Goal: Communication & Community: Share content

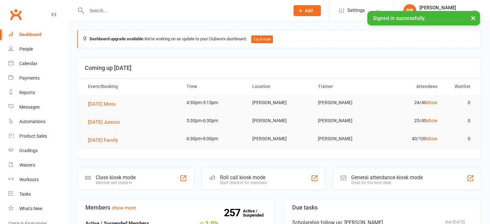
click at [134, 11] on input "text" at bounding box center [185, 10] width 201 height 9
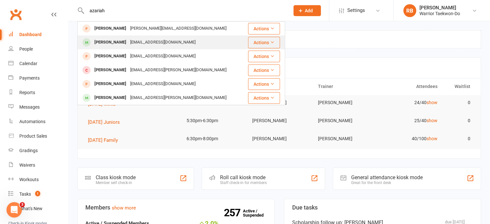
type input "azariah"
click at [119, 39] on div "[PERSON_NAME]" at bounding box center [111, 42] width 36 height 9
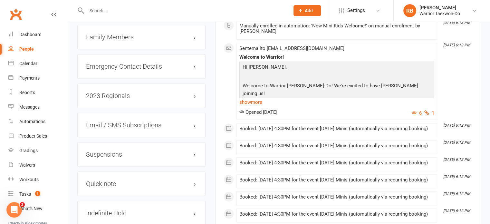
scroll to position [517, 0]
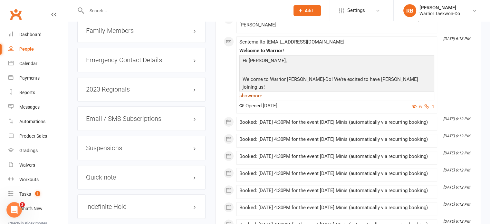
click at [251, 95] on link "show more" at bounding box center [337, 95] width 195 height 9
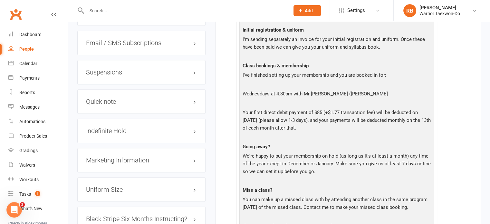
scroll to position [593, 0]
click at [253, 108] on p "Your first direct debit payment of $85 (+$1.77 transaction fee) will be deducte…" at bounding box center [337, 120] width 192 height 25
click at [313, 133] on p at bounding box center [337, 137] width 192 height 9
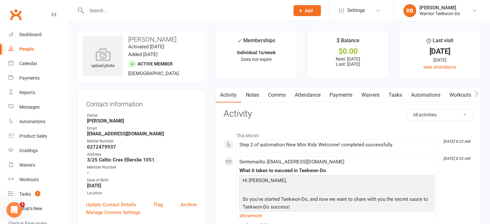
scroll to position [0, 0]
click at [123, 11] on input "text" at bounding box center [185, 10] width 201 height 9
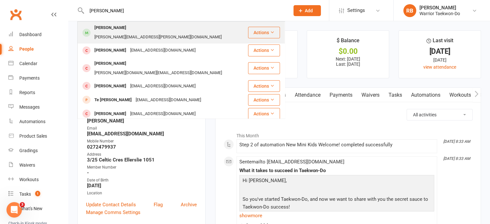
type input "[PERSON_NAME]"
click at [138, 33] on div "[PERSON_NAME][EMAIL_ADDRESS][PERSON_NAME][DOMAIN_NAME]" at bounding box center [158, 37] width 131 height 9
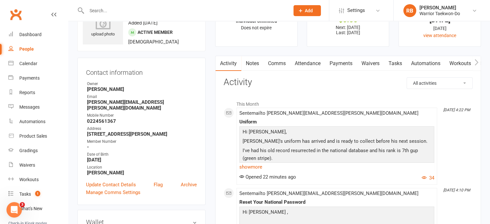
scroll to position [32, 0]
click at [280, 63] on link "Comms" at bounding box center [277, 63] width 27 height 15
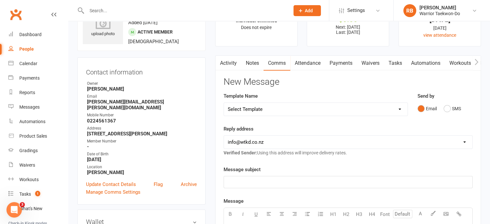
click at [263, 108] on select "Select Template [Email] We Miss You - 1st email [Email] Graduation from Junior …" at bounding box center [316, 109] width 184 height 13
select select "10"
click at [224, 103] on select "Select Template [Email] We Miss You - 1st email [Email] Graduation from Junior …" at bounding box center [316, 109] width 184 height 13
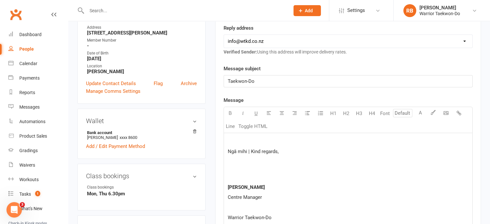
scroll to position [214, 0]
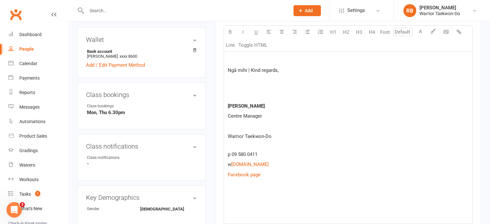
click at [239, 198] on div "Ngā mihi | Kind regards, [PERSON_NAME] Centre Manager Warrior Taekwon-Do p 09 5…" at bounding box center [348, 138] width 249 height 172
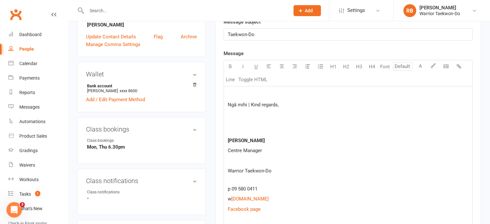
scroll to position [178, 0]
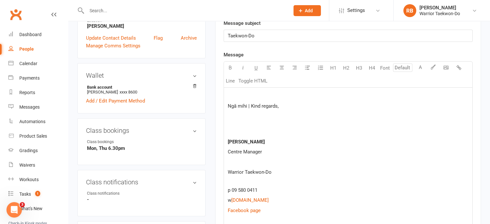
click at [292, 95] on p at bounding box center [348, 96] width 241 height 8
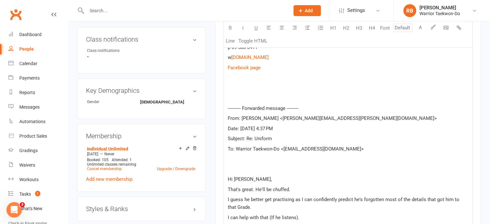
scroll to position [322, 0]
drag, startPoint x: 284, startPoint y: 138, endPoint x: 246, endPoint y: 138, distance: 37.7
click at [246, 138] on p "Subject: Re: Uniform" at bounding box center [348, 138] width 241 height 8
copy span "Re: Uniform"
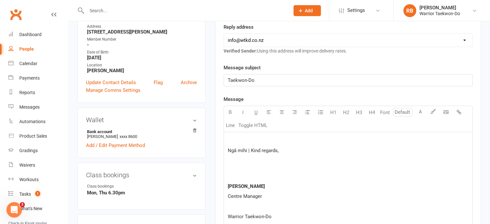
scroll to position [134, 0]
drag, startPoint x: 265, startPoint y: 83, endPoint x: 204, endPoint y: 81, distance: 61.3
click at [253, 137] on p at bounding box center [348, 141] width 241 height 8
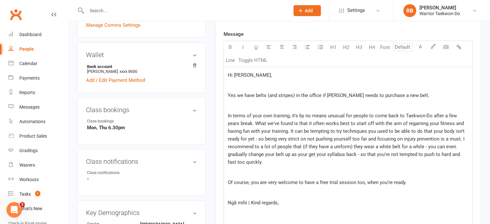
scroll to position [200, 0]
click at [245, 123] on span "In terms of your own training, it's by no means unusual for people to come back…" at bounding box center [347, 138] width 238 height 52
click at [272, 131] on span "In terms of your own training, it's by no means unusual for people to come back…" at bounding box center [347, 138] width 238 height 52
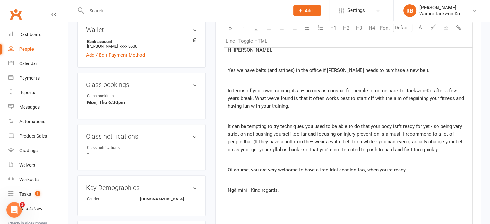
scroll to position [224, 0]
click at [336, 104] on p "In terms of your own training, it's by no means unusual for people to come back…" at bounding box center [348, 97] width 241 height 23
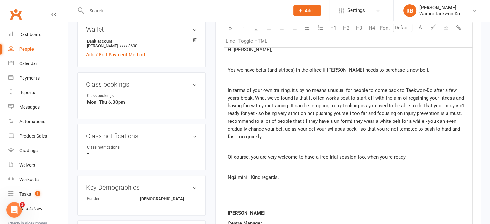
click at [440, 111] on span "In terms of your own training, it's by no means unusual for people to come back…" at bounding box center [347, 113] width 238 height 52
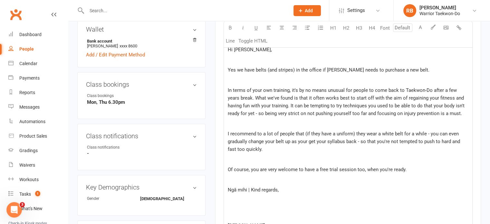
click at [364, 147] on p "I recommend to a lot of people that (if they have a uniform) they wear a white …" at bounding box center [348, 141] width 241 height 23
click at [332, 147] on p "I recommend to a lot of people that (if they have a uniform) they wear a white …" at bounding box center [348, 141] width 241 height 23
click at [325, 151] on p "I recommend to a lot of people that (if they have a uniform) they wear a white …" at bounding box center [348, 141] width 241 height 23
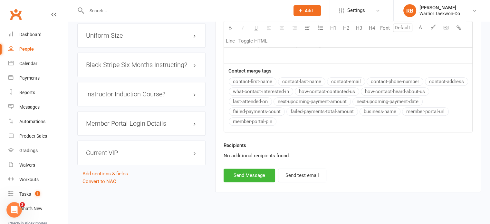
scroll to position [759, 0]
click at [254, 175] on button "Send Message" at bounding box center [250, 175] width 52 height 14
select select
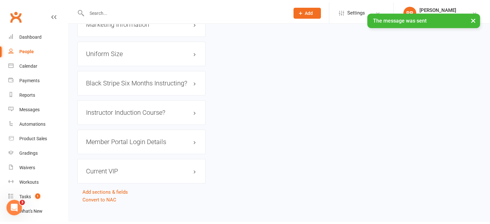
scroll to position [738, 0]
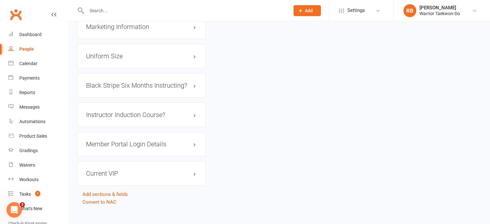
click at [139, 12] on input "text" at bounding box center [185, 10] width 201 height 9
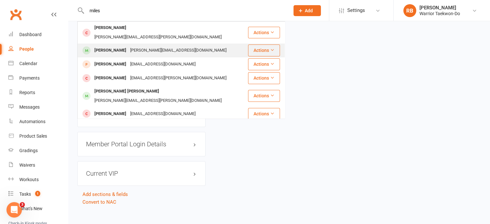
type input "miles"
click at [114, 46] on div "[PERSON_NAME]" at bounding box center [111, 50] width 36 height 9
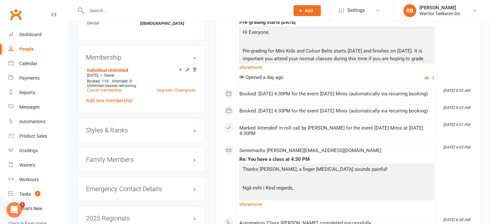
scroll to position [400, 0]
click at [163, 127] on h3 "Styles & Ranks" at bounding box center [141, 130] width 111 height 7
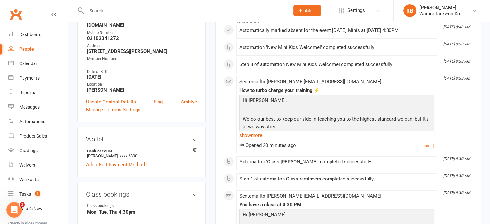
scroll to position [0, 0]
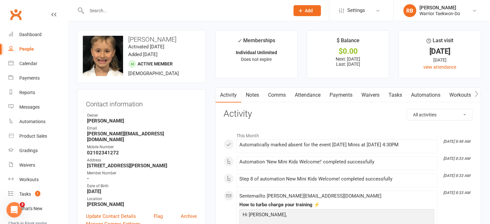
click at [277, 96] on link "Comms" at bounding box center [277, 95] width 27 height 15
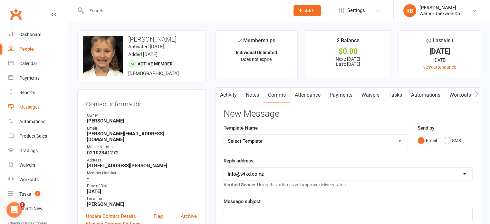
click at [40, 104] on link "Messages" at bounding box center [38, 107] width 60 height 15
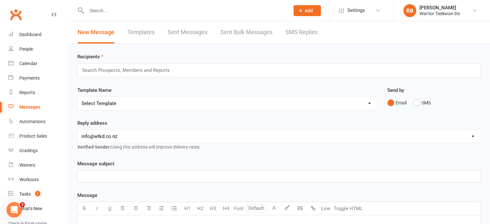
click at [118, 71] on input "text" at bounding box center [129, 70] width 94 height 8
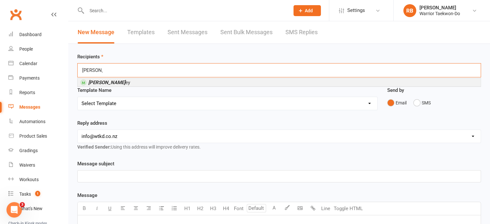
type input "[PERSON_NAME]"
click at [113, 80] on span "[PERSON_NAME]" at bounding box center [109, 83] width 42 height 6
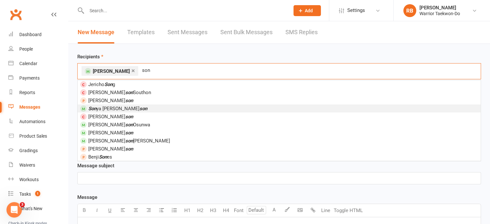
type input "son"
click at [168, 106] on li "Son ya [PERSON_NAME] son" at bounding box center [279, 108] width 403 height 8
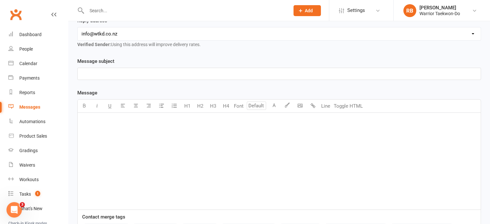
scroll to position [78, 0]
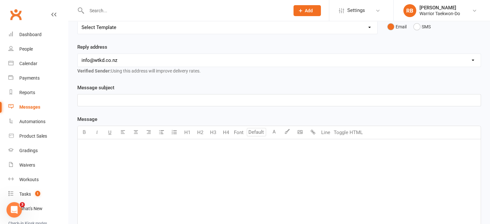
click at [141, 57] on select "[EMAIL_ADDRESS][DOMAIN_NAME] [EMAIL_ADDRESS][DOMAIN_NAME] [PERSON_NAME][EMAIL_A…" at bounding box center [279, 60] width 403 height 13
click at [161, 41] on div "Template Name Select Template [Email] We Miss You - 1st email [Email] Graduatio…" at bounding box center [228, 26] width 310 height 33
click at [144, 26] on select "Select Template [Email] We Miss You - 1st email [Email] Graduation from Junior …" at bounding box center [228, 27] width 300 height 13
select select "10"
click at [78, 21] on select "Select Template [Email] We Miss You - 1st email [Email] Graduation from Junior …" at bounding box center [228, 27] width 300 height 13
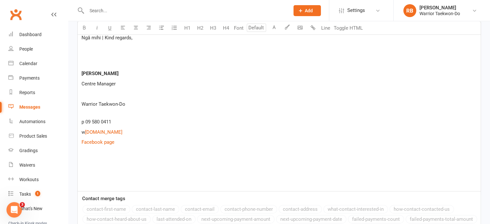
scroll to position [199, 0]
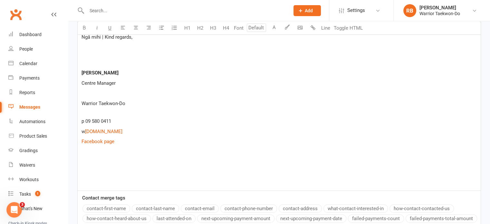
click at [102, 162] on p at bounding box center [280, 162] width 396 height 8
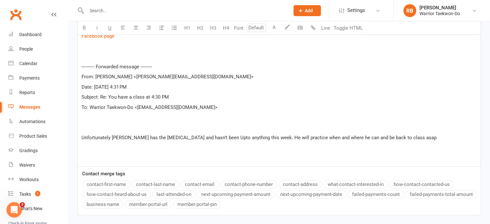
scroll to position [302, 0]
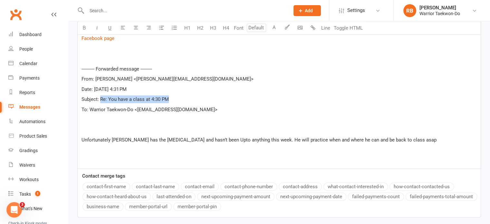
drag, startPoint x: 172, startPoint y: 99, endPoint x: 100, endPoint y: 99, distance: 71.9
click at [100, 99] on p "Subject: Re: You have a class at 4:30 PM" at bounding box center [280, 99] width 396 height 8
copy span "Re: You have a class at 4:30 PM"
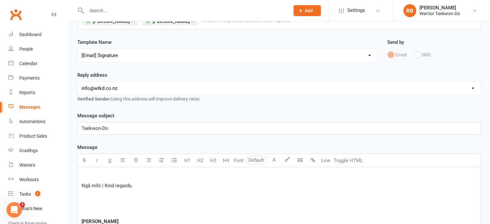
scroll to position [50, 0]
drag, startPoint x: 133, startPoint y: 128, endPoint x: 55, endPoint y: 126, distance: 77.4
click at [109, 172] on p at bounding box center [280, 176] width 396 height 8
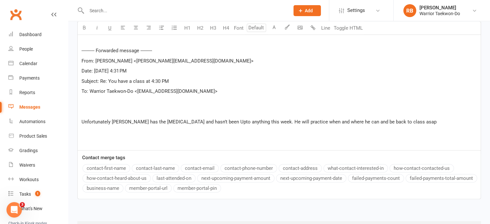
scroll to position [361, 0]
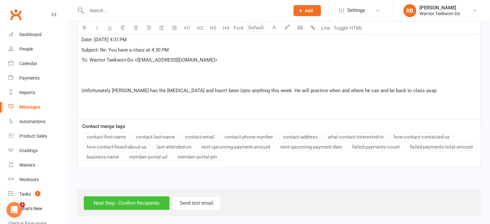
click at [140, 199] on input "Next Step - Confirm Recipients" at bounding box center [127, 203] width 86 height 14
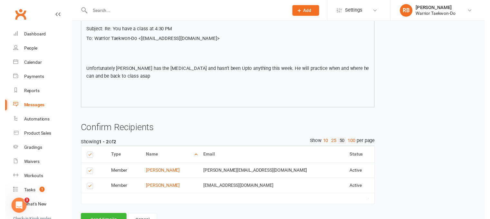
scroll to position [298, 0]
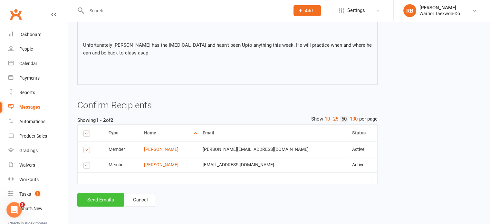
click at [104, 199] on button "Send Emails" at bounding box center [100, 200] width 47 height 14
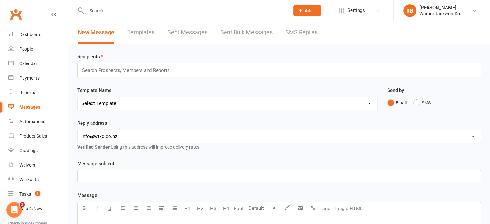
click at [136, 7] on input "text" at bounding box center [185, 10] width 201 height 9
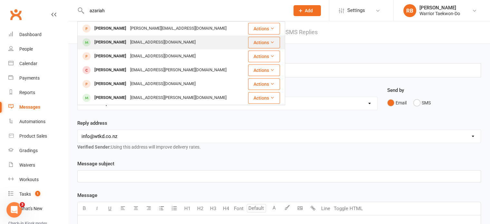
type input "azariah"
click at [132, 37] on div "[PERSON_NAME] [EMAIL_ADDRESS][DOMAIN_NAME]" at bounding box center [161, 42] width 166 height 13
